Goal: Information Seeking & Learning: Learn about a topic

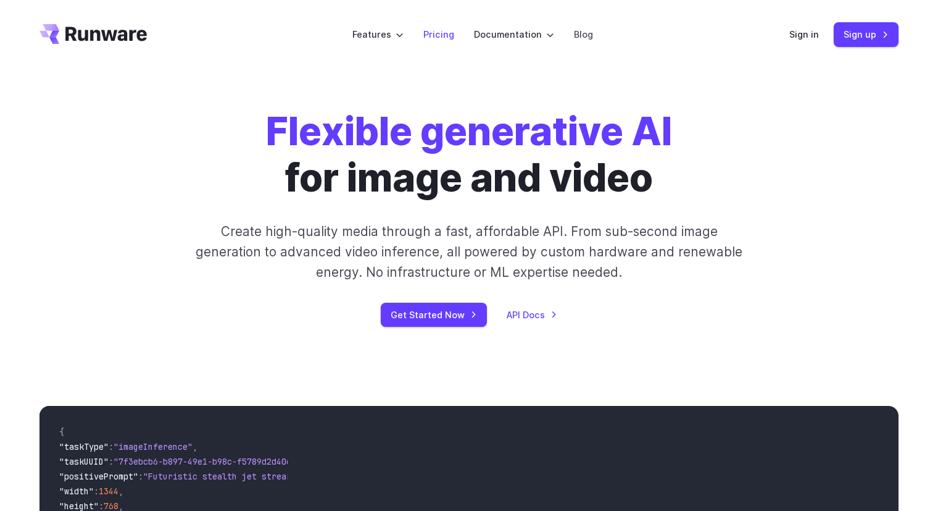
click at [443, 35] on link "Pricing" at bounding box center [438, 34] width 31 height 14
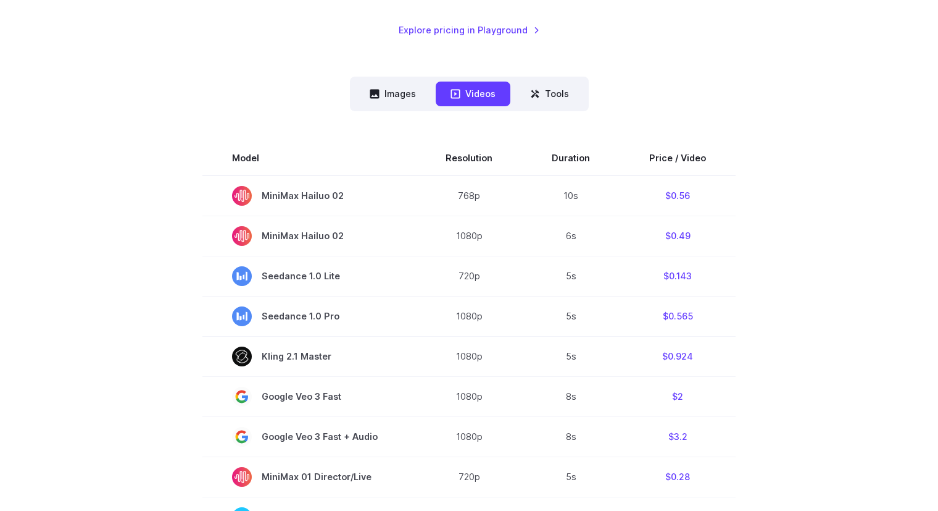
scroll to position [309, 0]
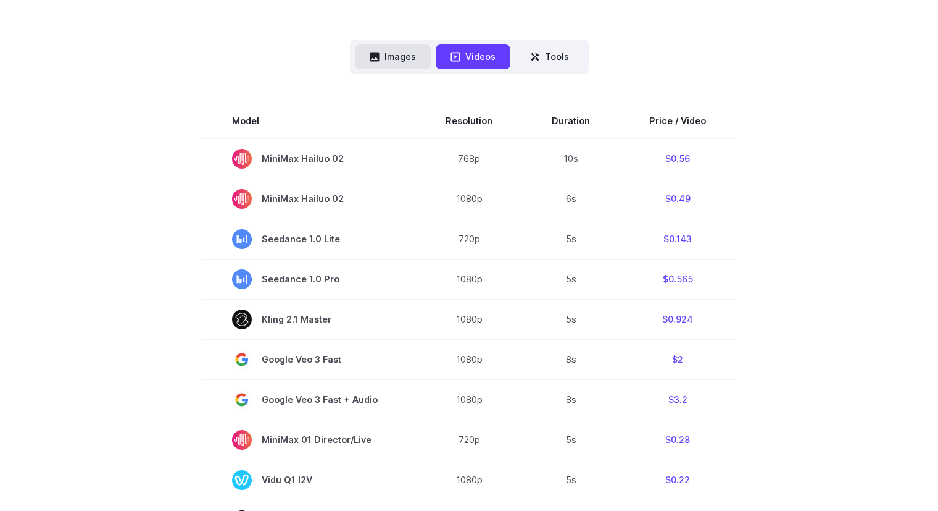
click at [398, 57] on button "Images" at bounding box center [393, 56] width 76 height 24
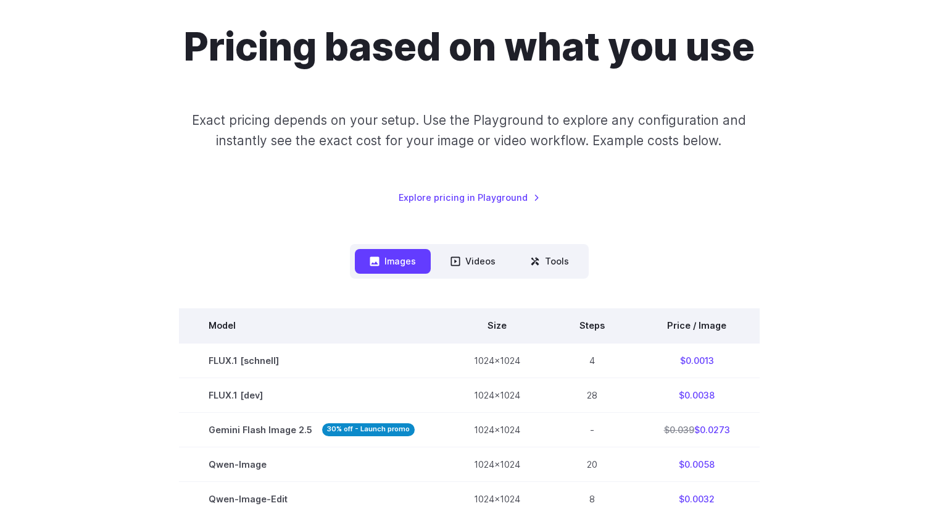
scroll to position [62, 0]
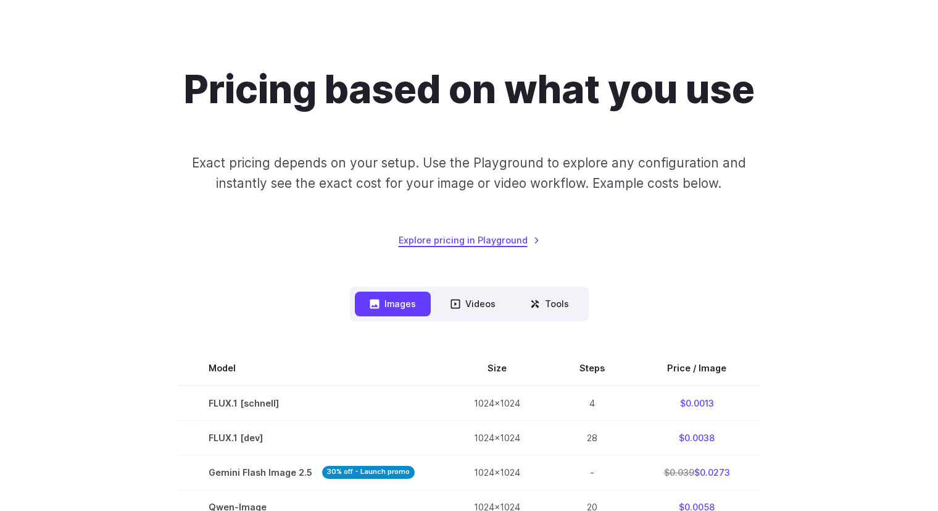
click at [480, 233] on link "Explore pricing in Playground" at bounding box center [469, 240] width 141 height 14
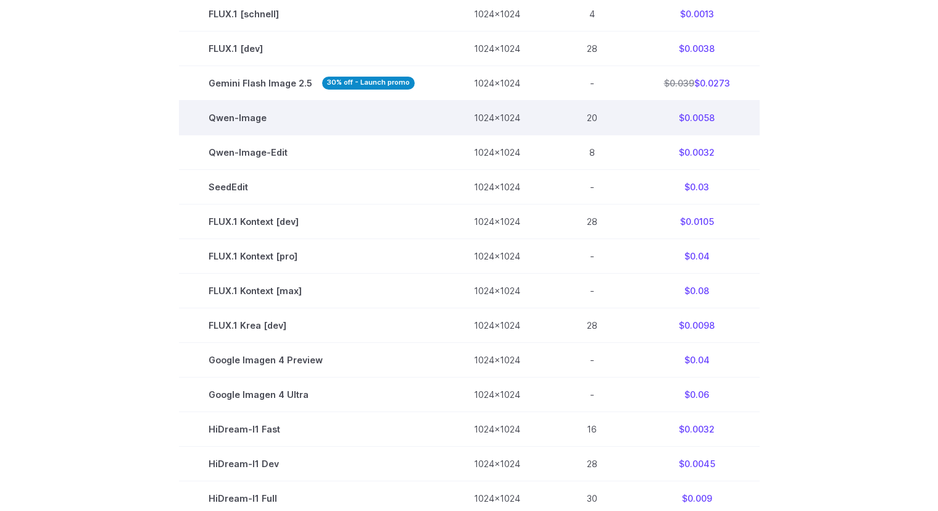
scroll to position [440, 0]
